Goal: Information Seeking & Learning: Learn about a topic

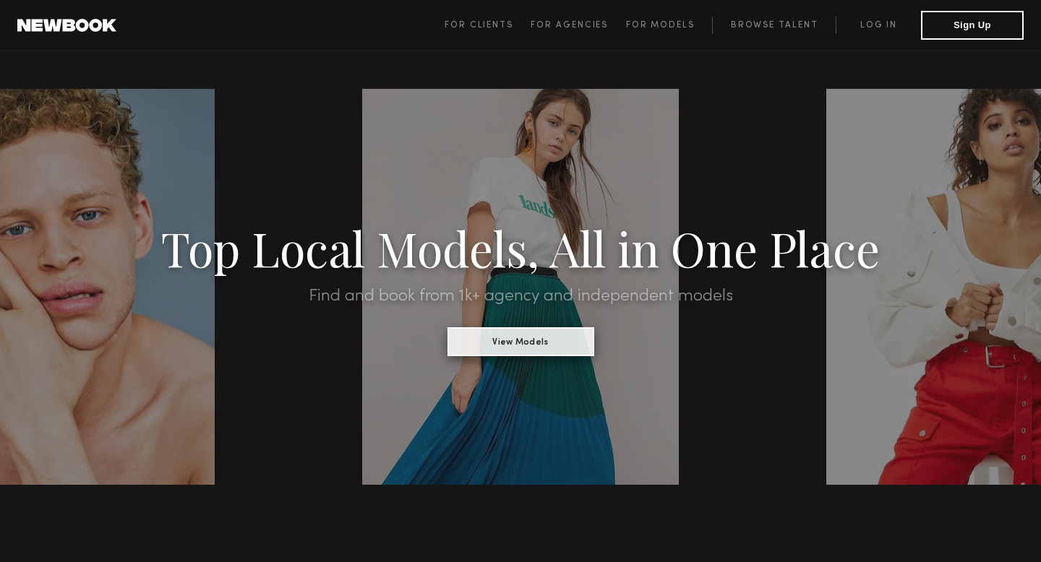
click at [519, 351] on button "View Models" at bounding box center [520, 341] width 147 height 29
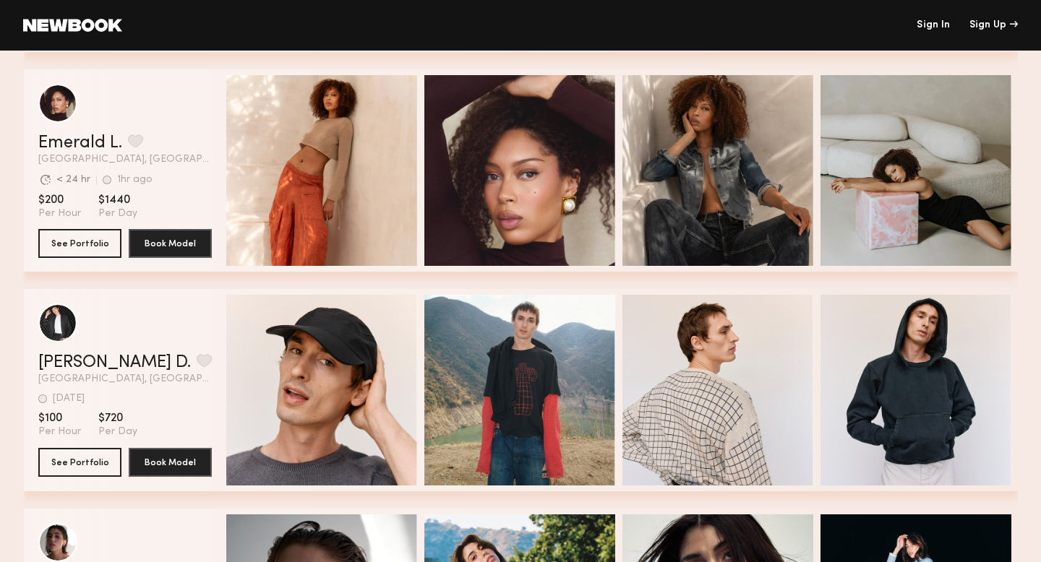
scroll to position [893, 0]
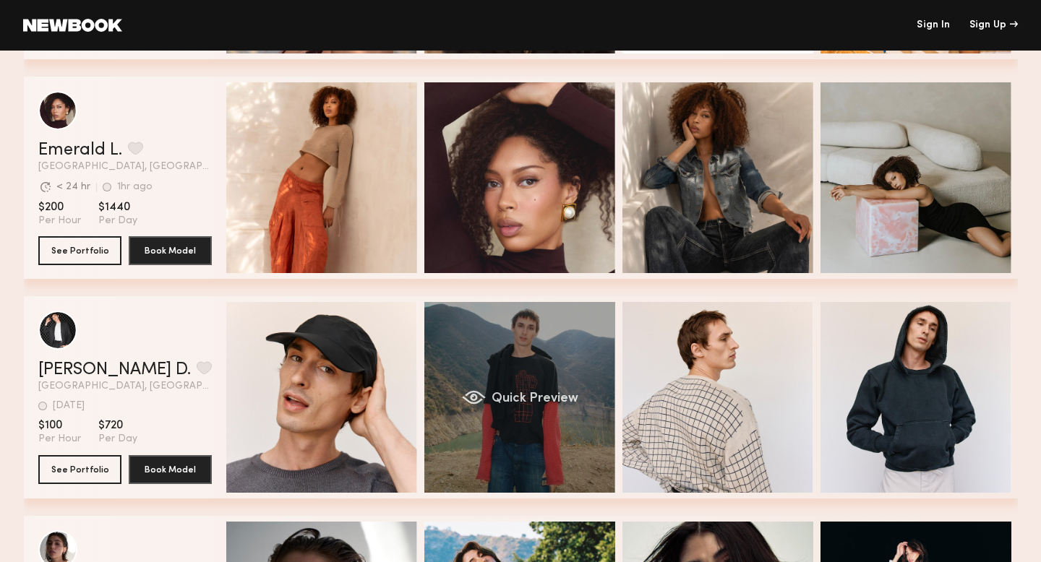
click at [547, 393] on span "Quick Preview" at bounding box center [534, 398] width 87 height 13
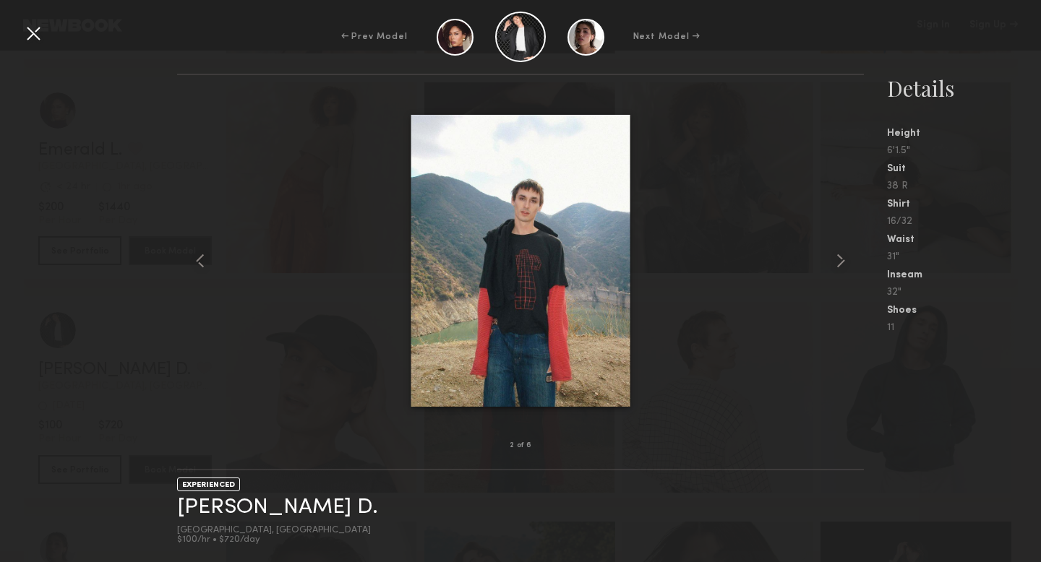
click at [935, 328] on div "11" at bounding box center [964, 328] width 154 height 10
click at [28, 34] on div at bounding box center [33, 33] width 23 height 23
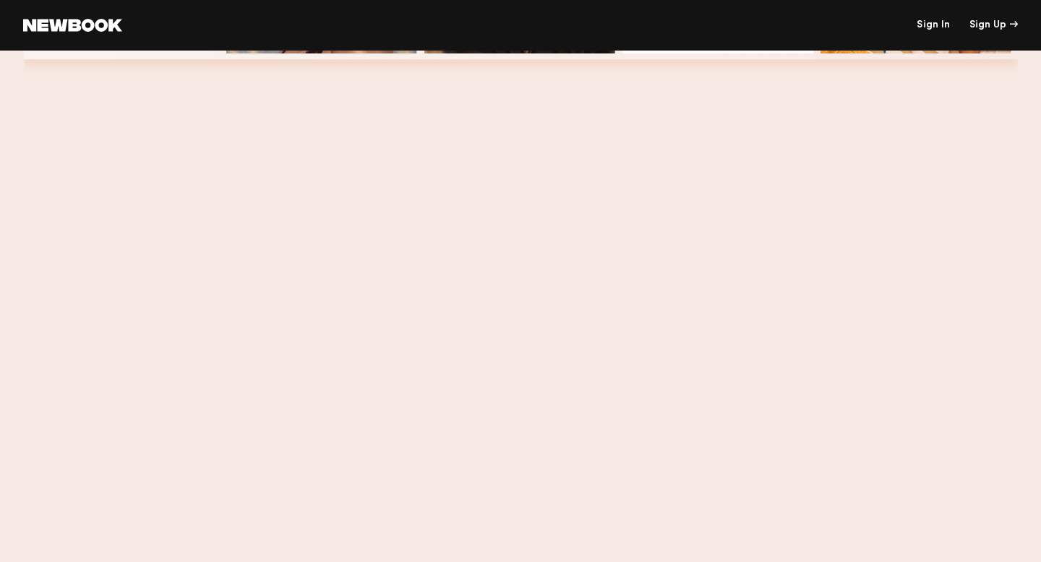
scroll to position [0, 0]
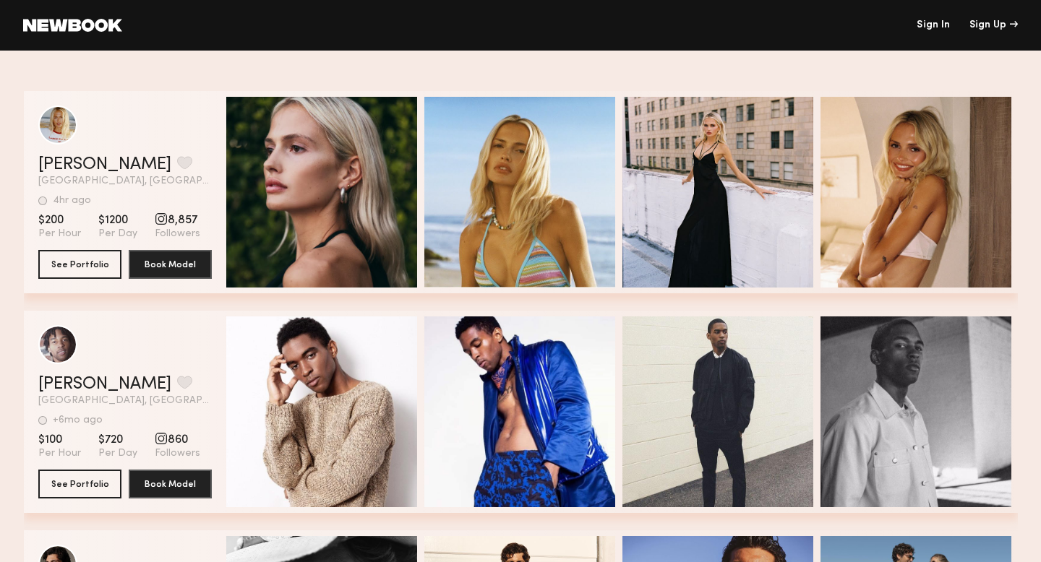
click at [98, 28] on link at bounding box center [72, 25] width 99 height 13
